Goal: Task Accomplishment & Management: Use online tool/utility

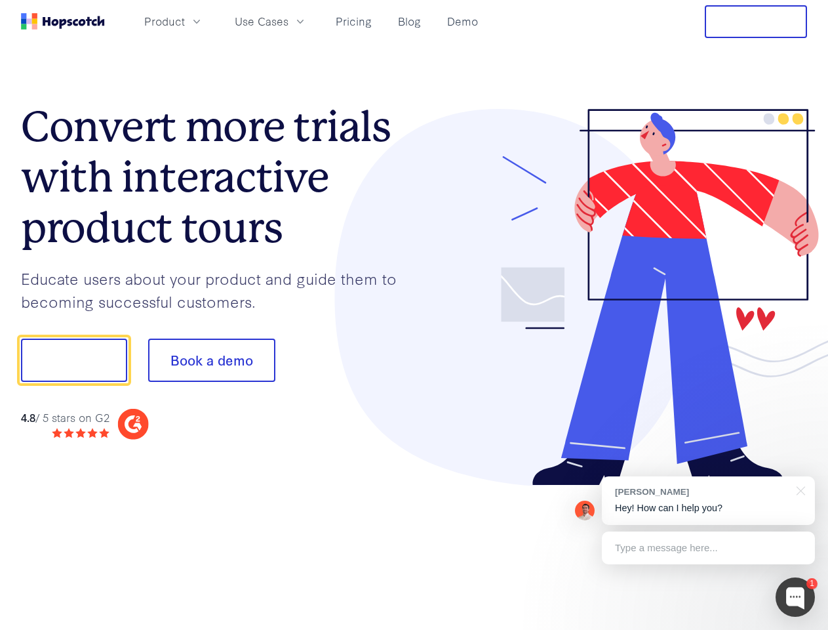
click at [414, 315] on div at bounding box center [610, 297] width 393 height 377
click at [185, 21] on span "Product" at bounding box center [164, 21] width 41 height 16
click at [289, 21] on span "Use Cases" at bounding box center [262, 21] width 54 height 16
click at [756, 22] on button "Free Trial" at bounding box center [756, 21] width 102 height 33
click at [73, 360] on button "Show me!" at bounding box center [74, 359] width 106 height 43
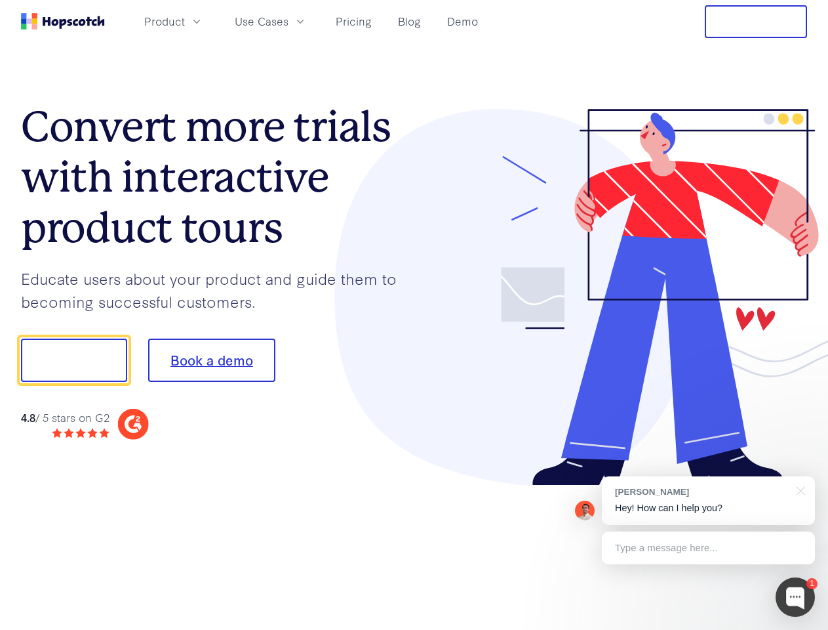
click at [211, 360] on button "Book a demo" at bounding box center [211, 359] width 127 height 43
click at [796, 597] on div at bounding box center [795, 596] width 39 height 39
click at [708, 500] on div "[PERSON_NAME] Hey! How can I help you?" at bounding box center [708, 500] width 213 height 49
click at [799, 489] on div at bounding box center [692, 358] width 246 height 437
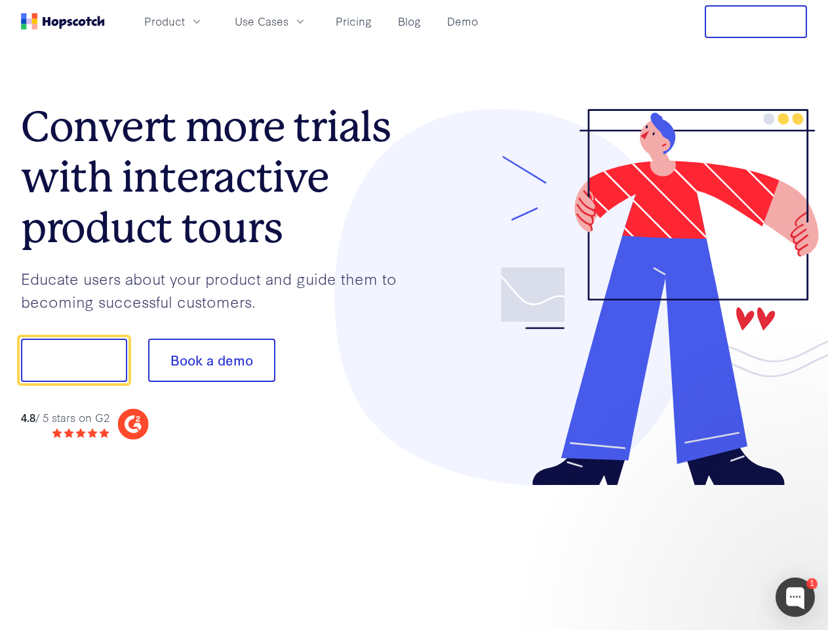
click at [708, 548] on div at bounding box center [692, 446] width 246 height 262
